Goal: Entertainment & Leisure: Consume media (video, audio)

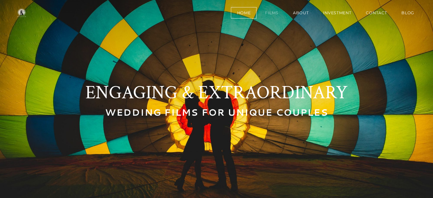
click at [273, 13] on link "Films" at bounding box center [271, 12] width 25 height 11
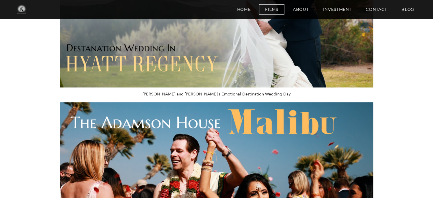
scroll to position [209, 0]
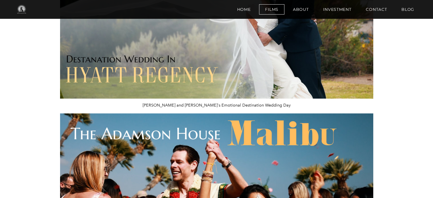
click at [264, 73] on img at bounding box center [216, 10] width 313 height 176
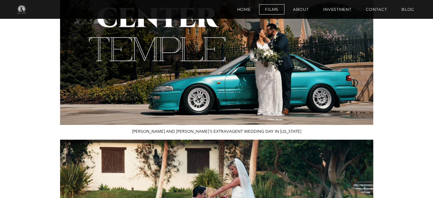
scroll to position [565, 0]
drag, startPoint x: 258, startPoint y: 82, endPoint x: 233, endPoint y: 83, distance: 24.8
click at [233, 83] on img at bounding box center [216, 36] width 313 height 176
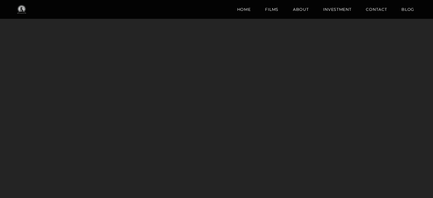
scroll to position [42, 0]
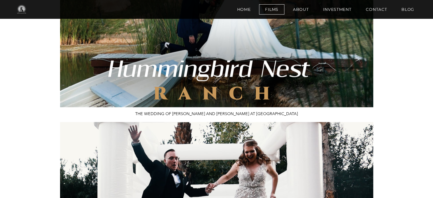
scroll to position [777, 0]
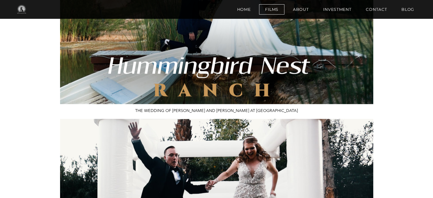
click at [187, 59] on img at bounding box center [216, 16] width 313 height 176
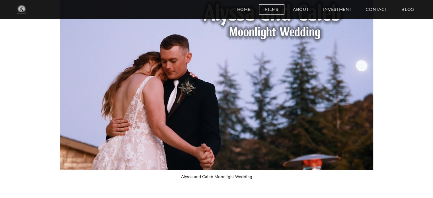
scroll to position [1656, 0]
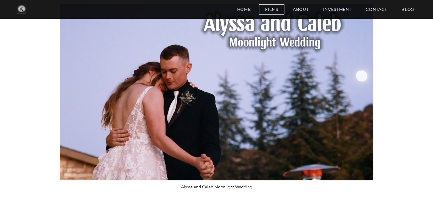
click at [231, 104] on img at bounding box center [216, 92] width 313 height 176
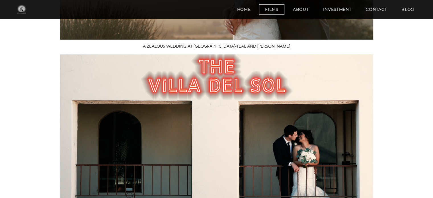
scroll to position [1414, 0]
click at [194, 120] on img at bounding box center [216, 143] width 313 height 176
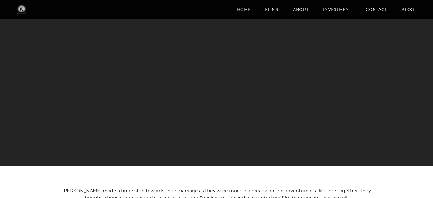
scroll to position [109, 0]
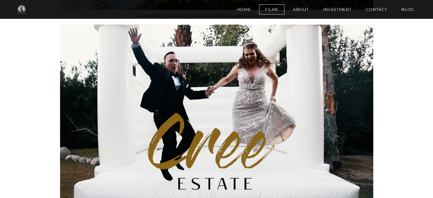
scroll to position [849, 0]
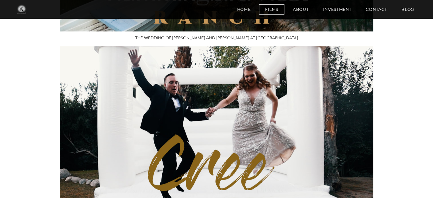
click at [197, 108] on img at bounding box center [216, 134] width 313 height 176
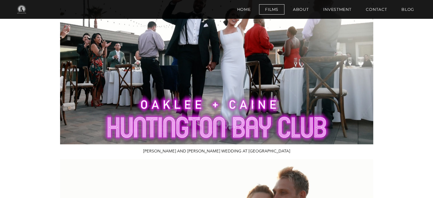
scroll to position [1121, 0]
